Goal: Information Seeking & Learning: Learn about a topic

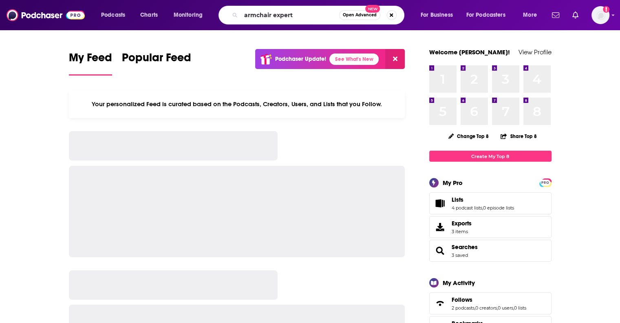
type input "armchair expert"
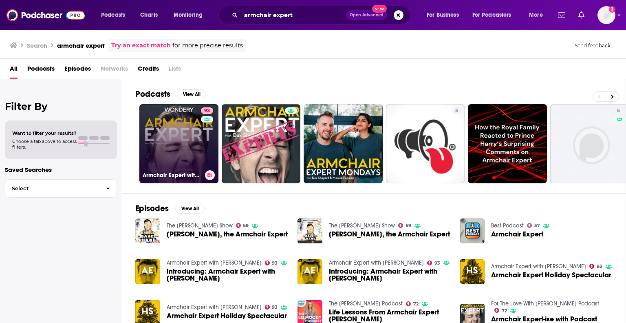
click at [166, 126] on link "93 Armchair Expert with [PERSON_NAME]" at bounding box center [178, 143] width 79 height 79
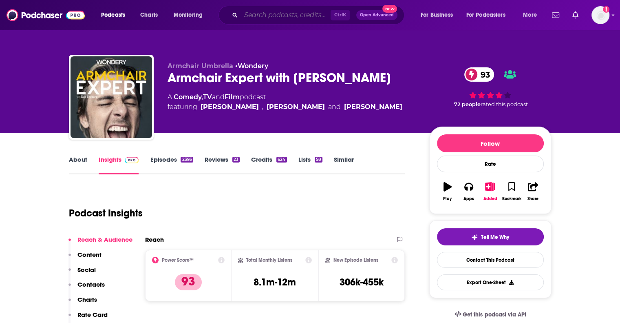
click at [276, 13] on input "Search podcasts, credits, & more..." at bounding box center [286, 15] width 90 height 13
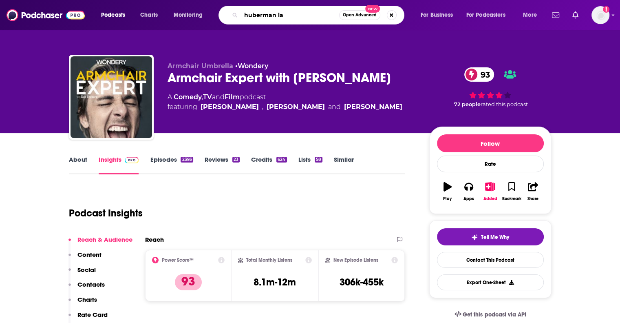
type input "huberman lab"
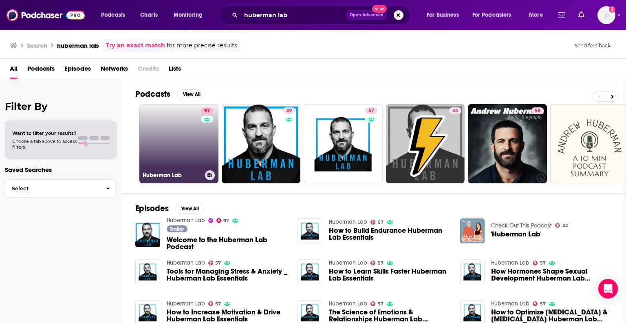
click at [177, 139] on link "97 Huberman Lab" at bounding box center [178, 143] width 79 height 79
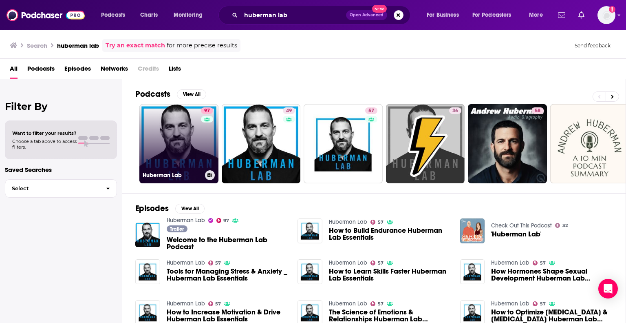
click at [174, 126] on link "97 Huberman Lab" at bounding box center [178, 143] width 79 height 79
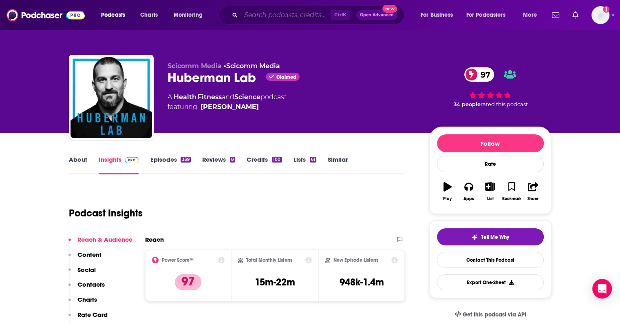
click at [291, 15] on input "Search podcasts, credits, & more..." at bounding box center [286, 15] width 90 height 13
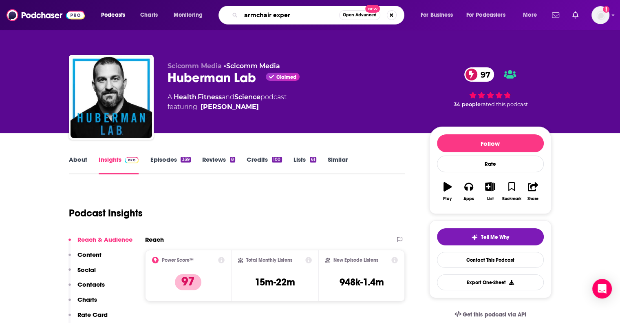
type input "armchair expert"
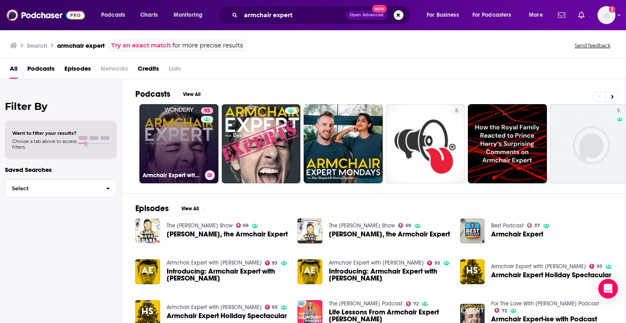
click at [154, 160] on link "93 Armchair Expert with [PERSON_NAME]" at bounding box center [178, 143] width 79 height 79
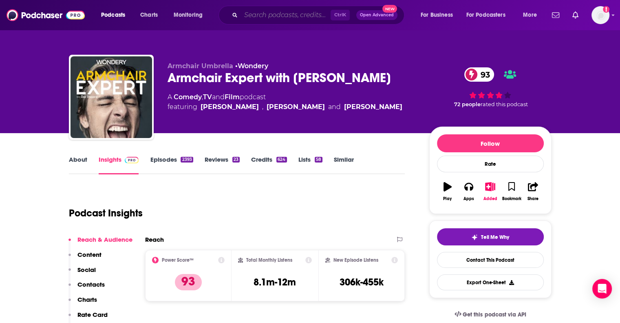
click at [267, 12] on input "Search podcasts, credits, & more..." at bounding box center [286, 15] width 90 height 13
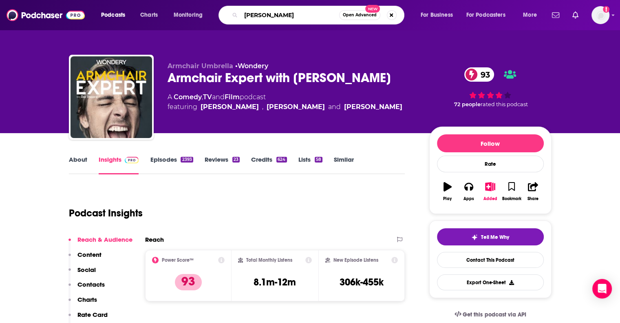
type input "dr [PERSON_NAME]"
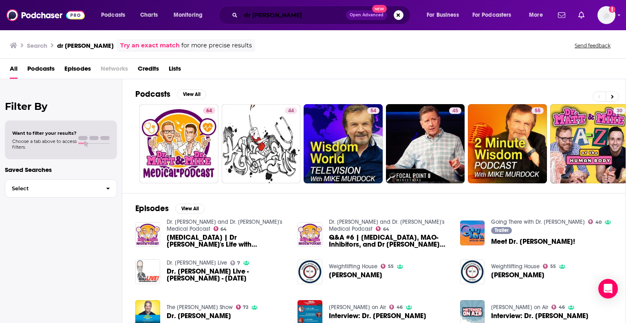
drag, startPoint x: 278, startPoint y: 18, endPoint x: 209, endPoint y: 9, distance: 70.2
click at [209, 9] on div "Podcasts Charts Monitoring dr [PERSON_NAME] Open Advanced New For Business For …" at bounding box center [322, 15] width 455 height 19
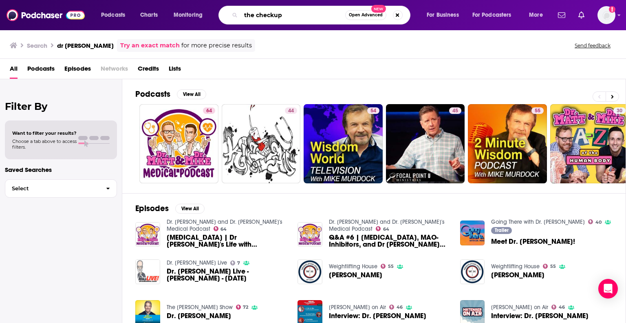
type input "the checkup"
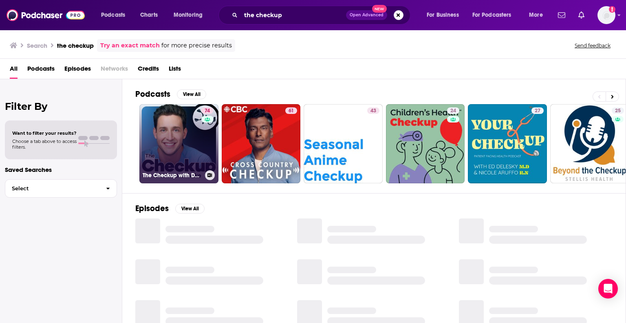
click at [163, 135] on link "74 The Checkup with Doctor [PERSON_NAME]" at bounding box center [178, 143] width 79 height 79
